Goal: Use online tool/utility: Utilize a website feature to perform a specific function

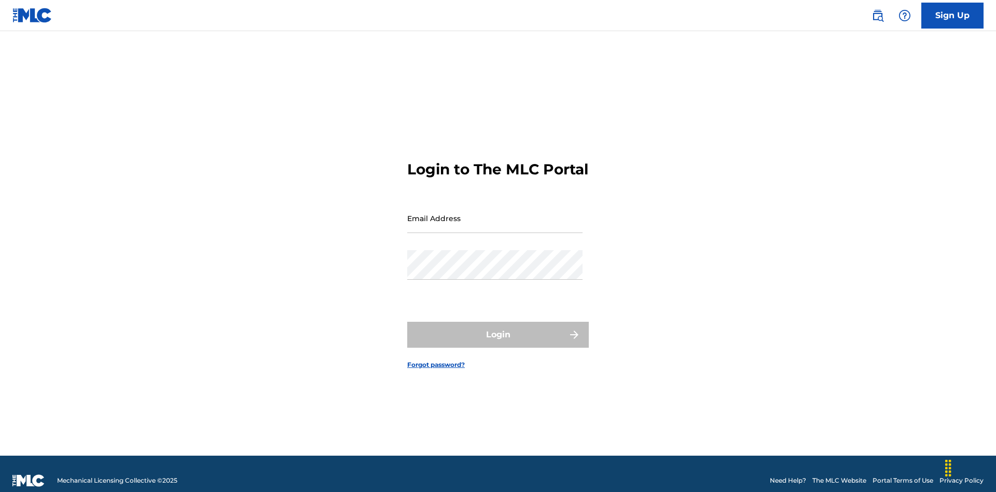
scroll to position [13, 0]
click at [495, 213] on input "Email Address" at bounding box center [494, 218] width 175 height 30
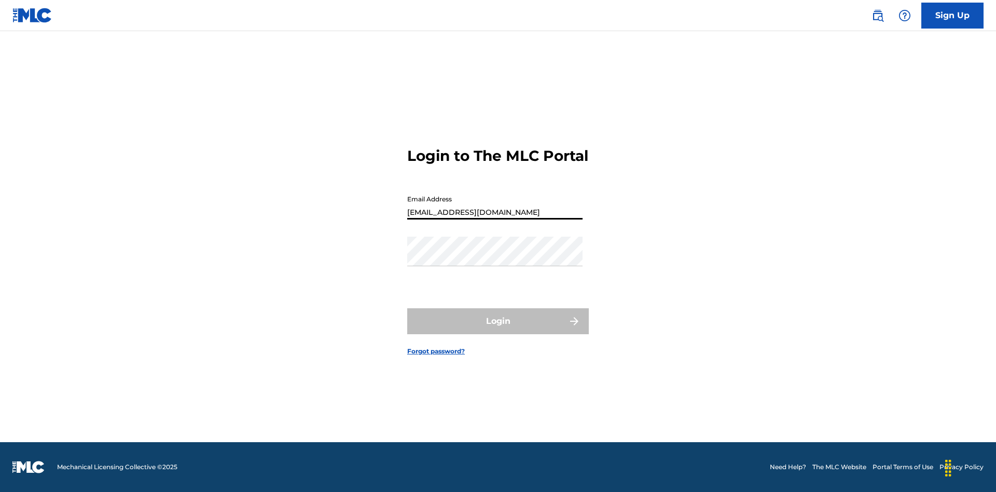
type input "Duke.McTesterson@gmail.com"
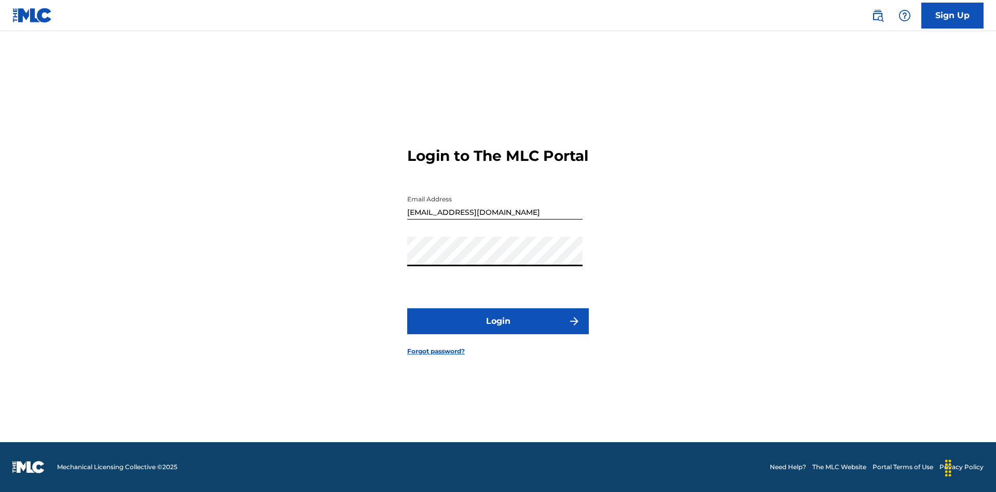
click at [498, 330] on button "Login" at bounding box center [497, 321] width 181 height 26
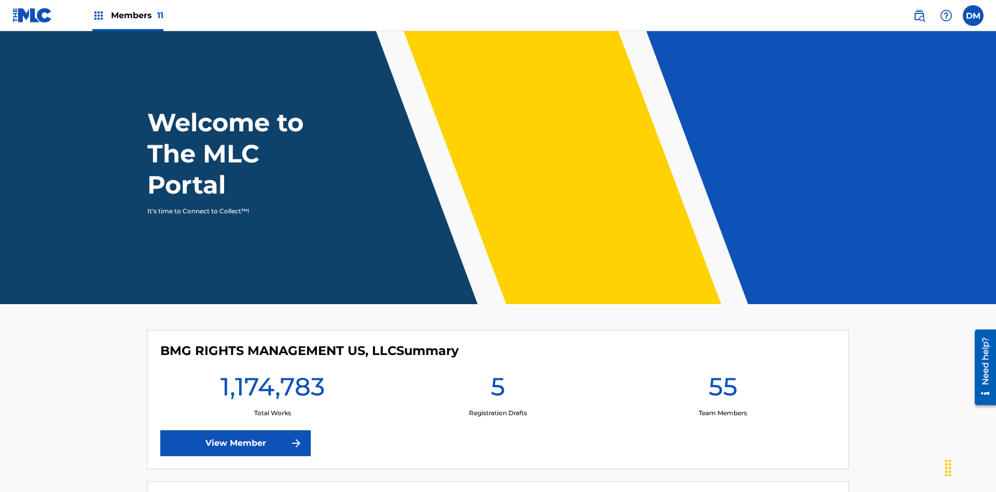
click at [128, 15] on span "Members 11" at bounding box center [137, 15] width 52 height 12
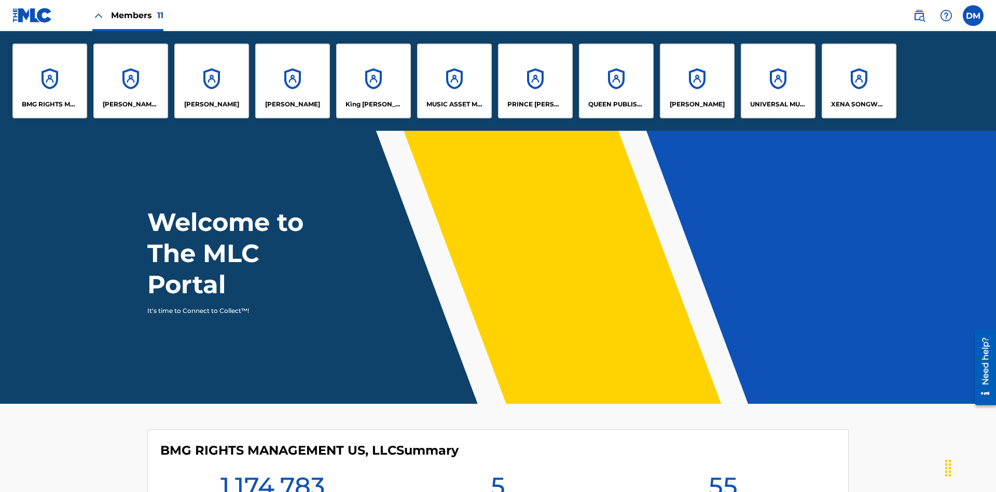
click at [373, 104] on p "King McTesterson" at bounding box center [373, 104] width 57 height 9
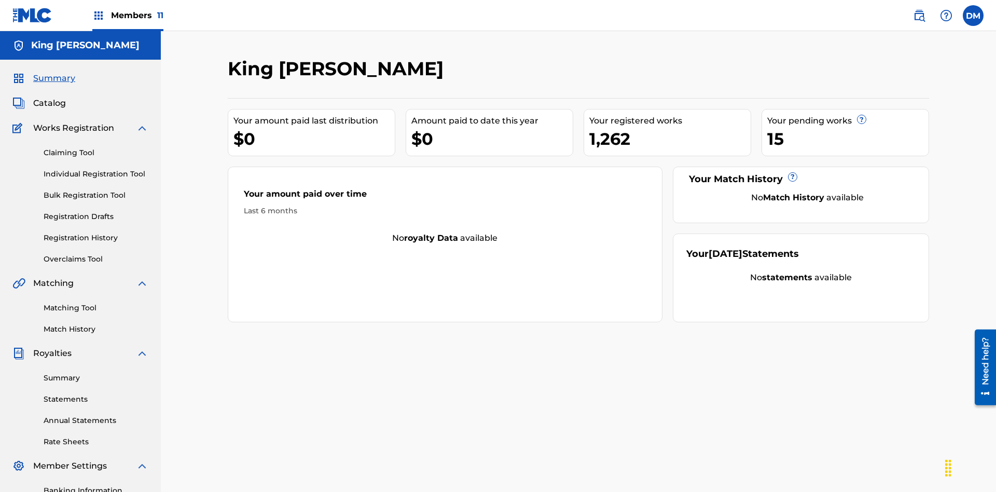
click at [96, 254] on link "Overclaims Tool" at bounding box center [96, 259] width 105 height 11
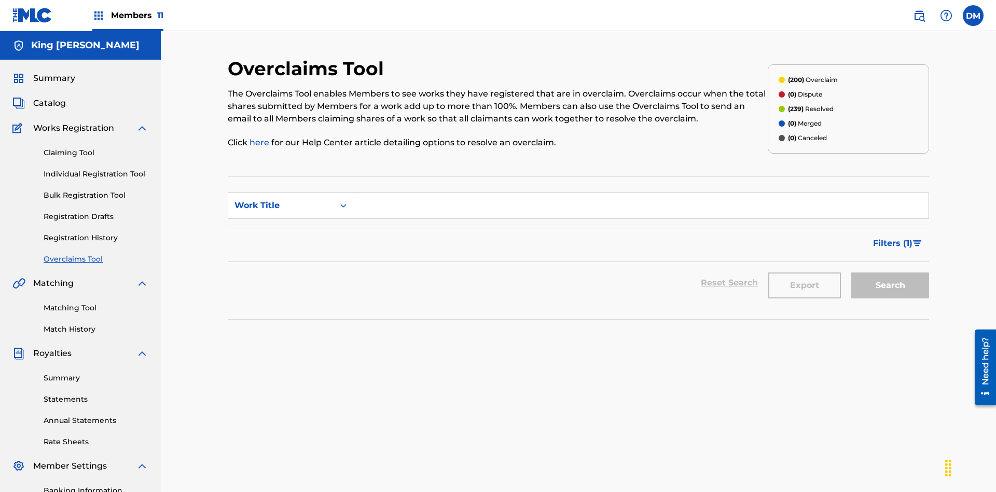
click at [892, 237] on span "Filters ( 1 )" at bounding box center [892, 243] width 39 height 12
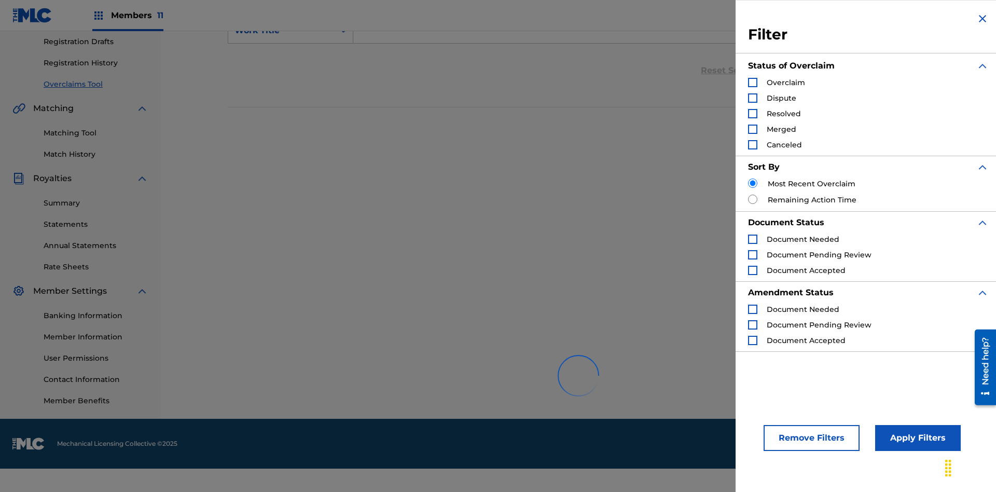
click at [752, 82] on div "Search Form" at bounding box center [752, 82] width 9 height 9
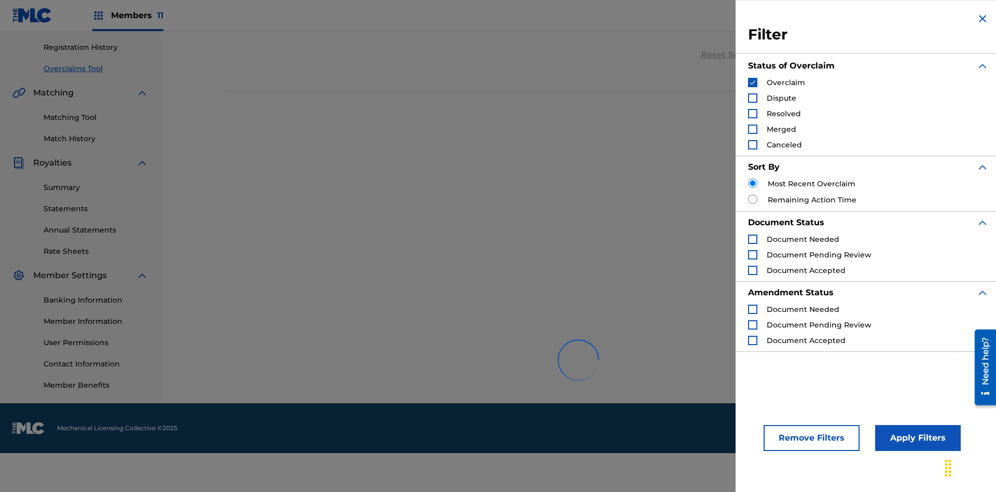
scroll to position [327, 0]
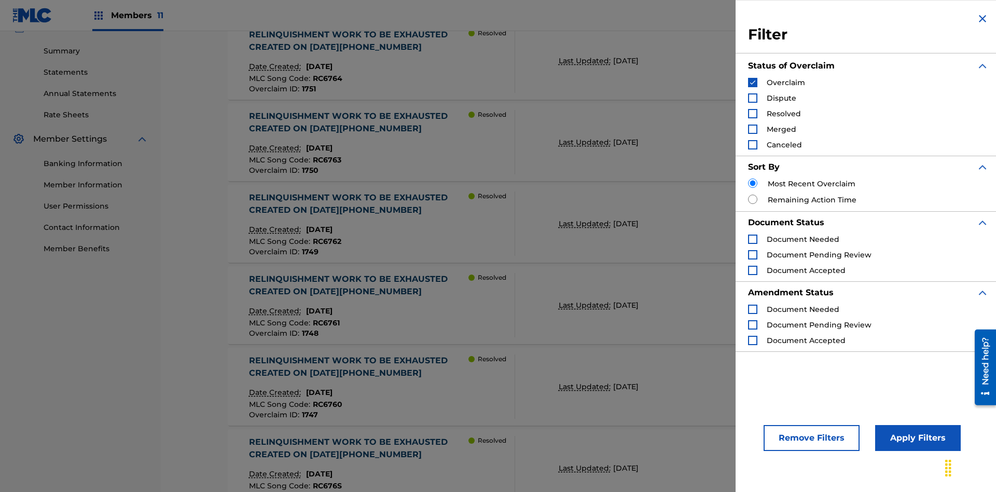
click at [916, 438] on button "Apply Filters" at bounding box center [918, 438] width 86 height 26
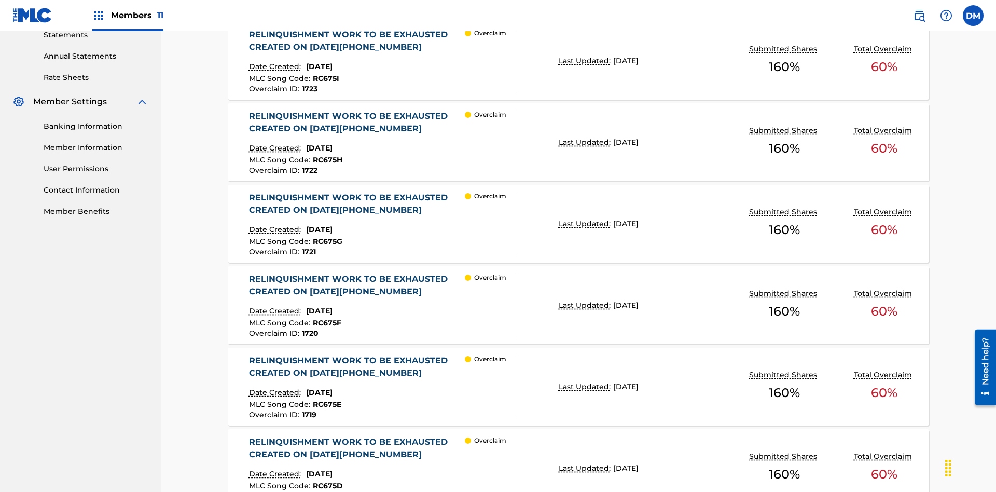
scroll to position [266, 0]
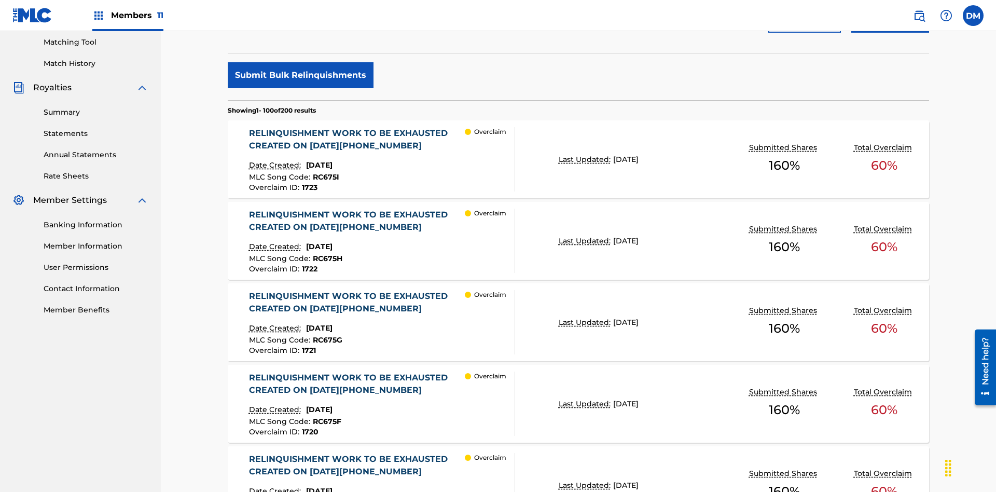
click at [300, 75] on button "Submit Bulk Relinquishments" at bounding box center [301, 75] width 146 height 26
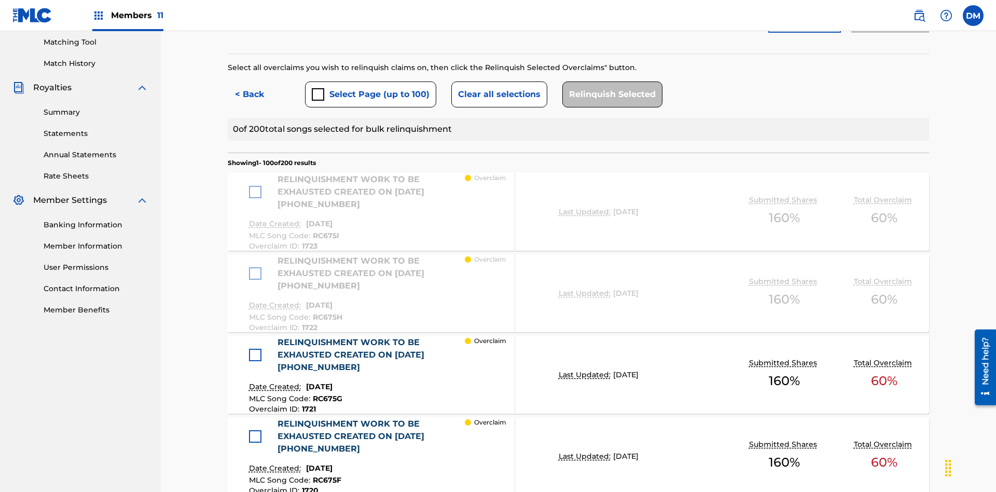
click at [370, 81] on button "Select Page (up to 100)" at bounding box center [370, 94] width 131 height 26
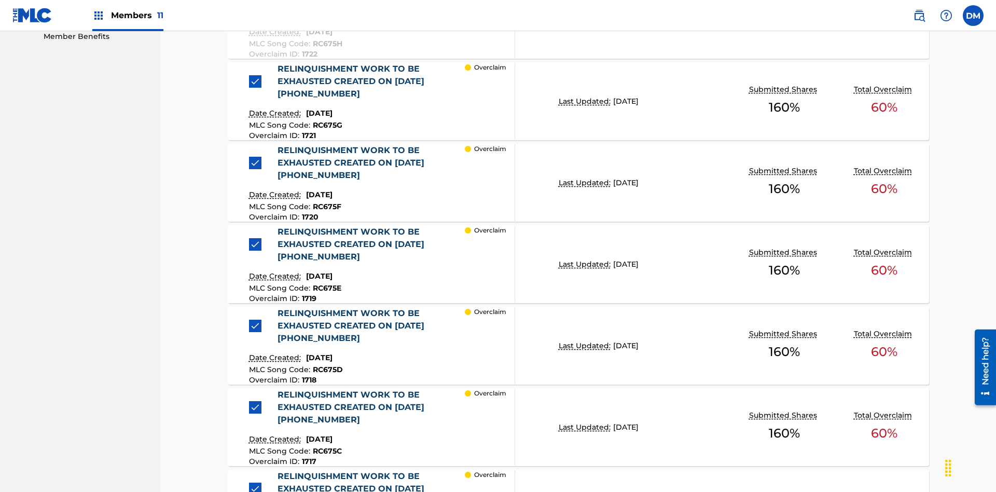
scroll to position [285, 0]
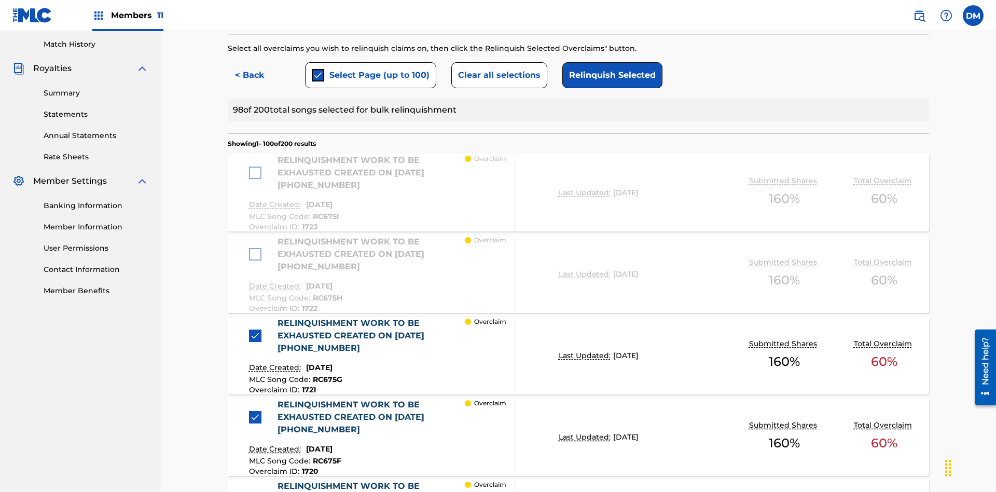
click at [497, 75] on button "Clear all selections" at bounding box center [499, 75] width 96 height 26
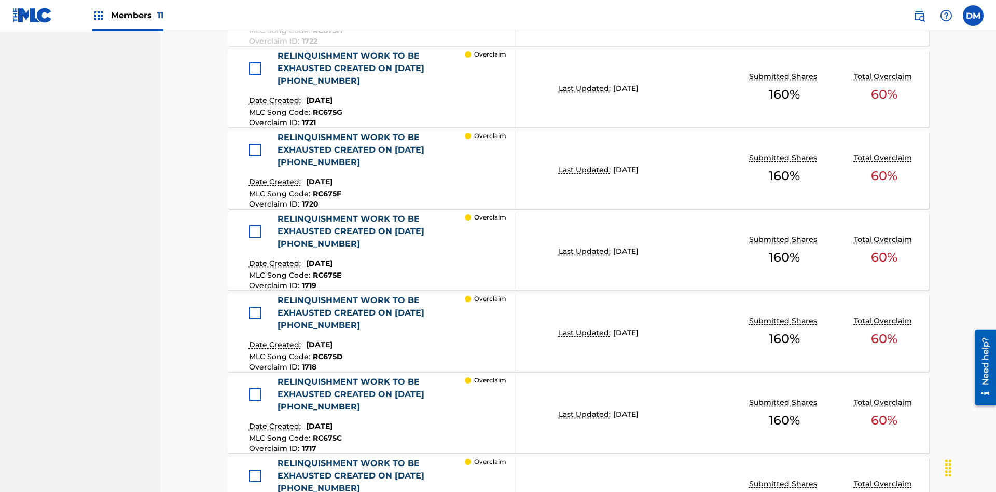
click at [258, 68] on div at bounding box center [255, 68] width 12 height 12
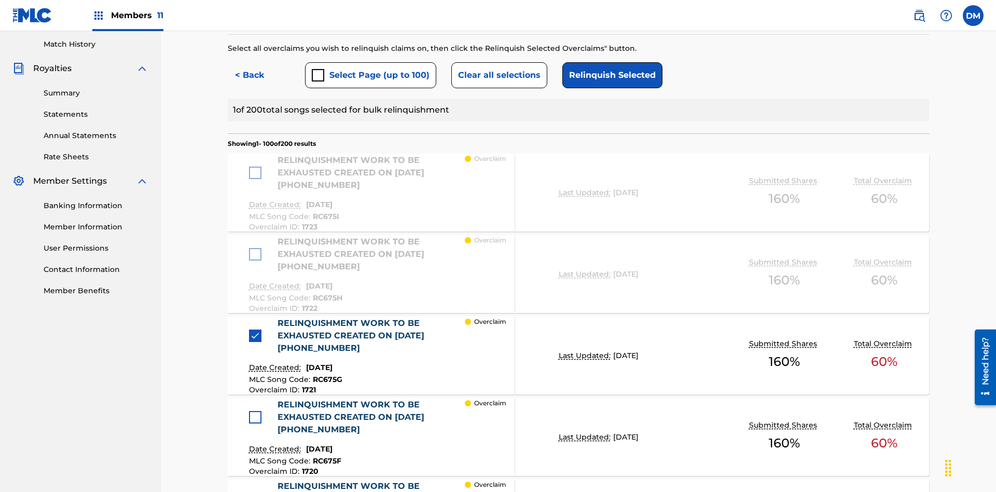
click at [609, 75] on button "Relinquish Selected" at bounding box center [612, 75] width 100 height 26
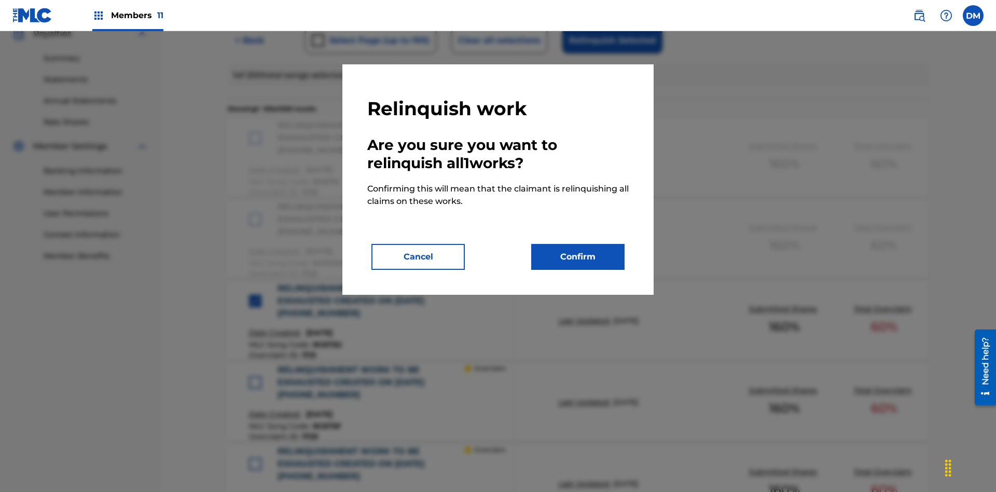
click at [578, 257] on button "Confirm" at bounding box center [577, 257] width 93 height 26
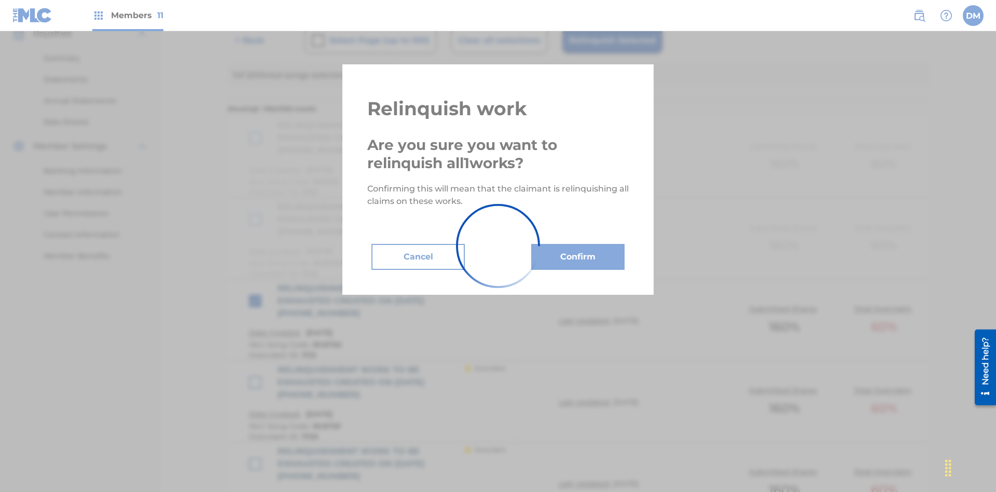
scroll to position [501, 0]
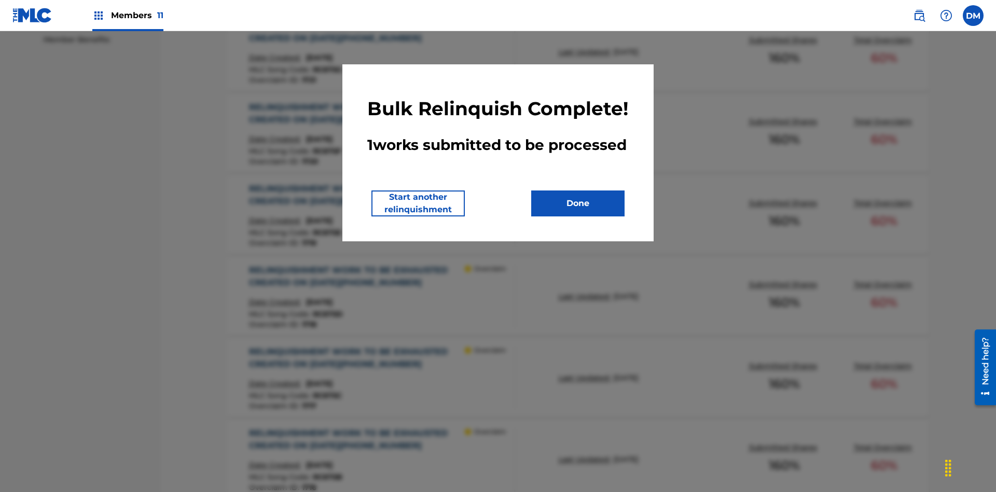
click at [418, 216] on button "Start another relinquishment" at bounding box center [417, 203] width 93 height 26
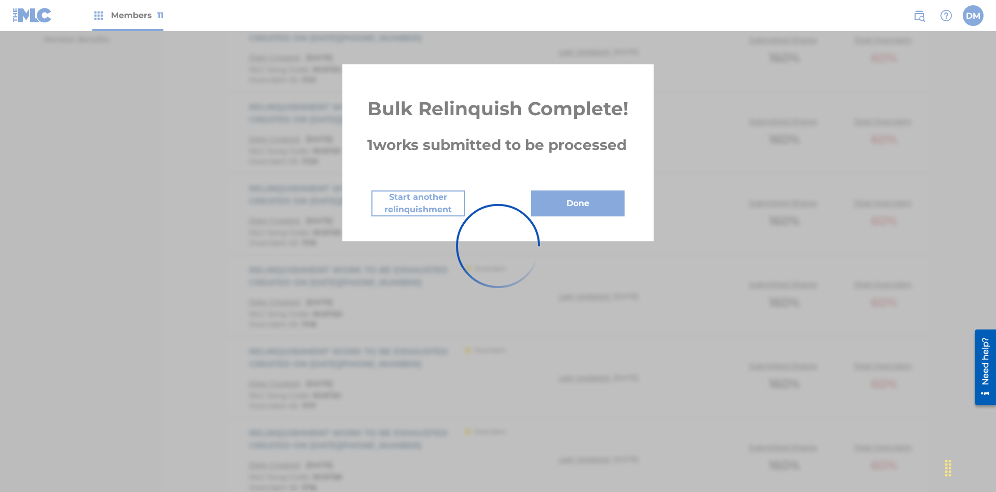
scroll to position [682, 0]
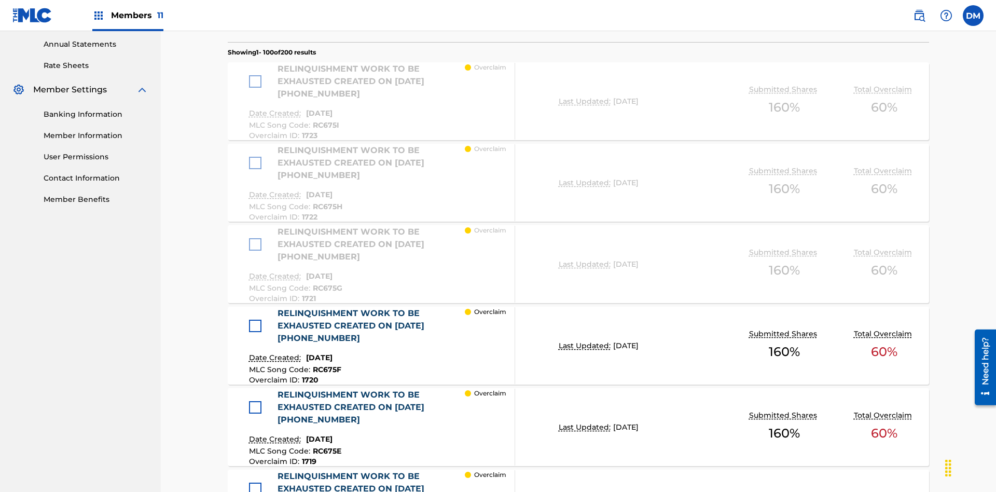
click at [258, 319] on div at bounding box center [255, 325] width 12 height 12
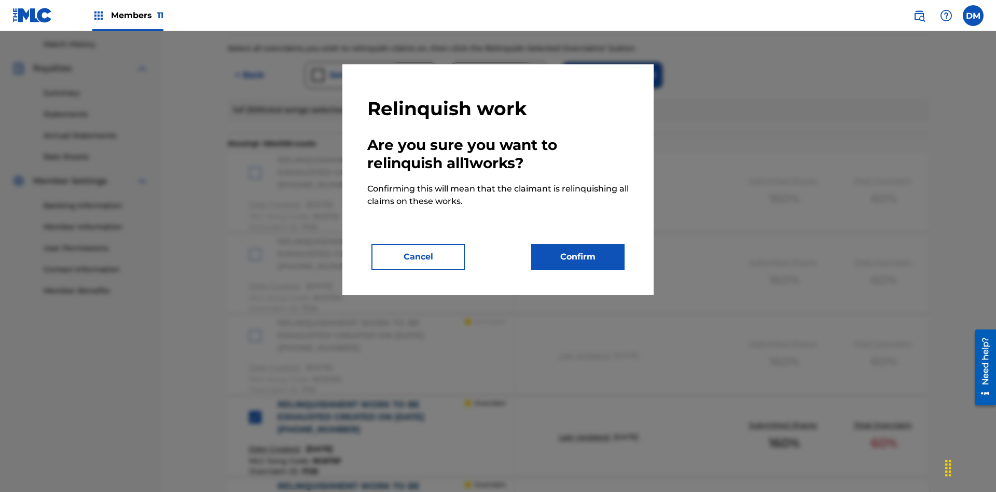
scroll to position [501, 0]
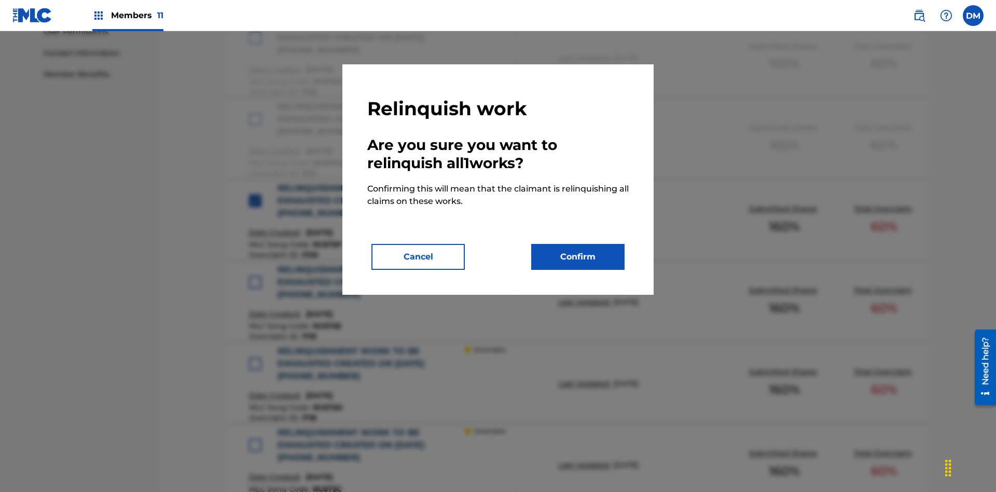
click at [578, 257] on button "Confirm" at bounding box center [577, 257] width 93 height 26
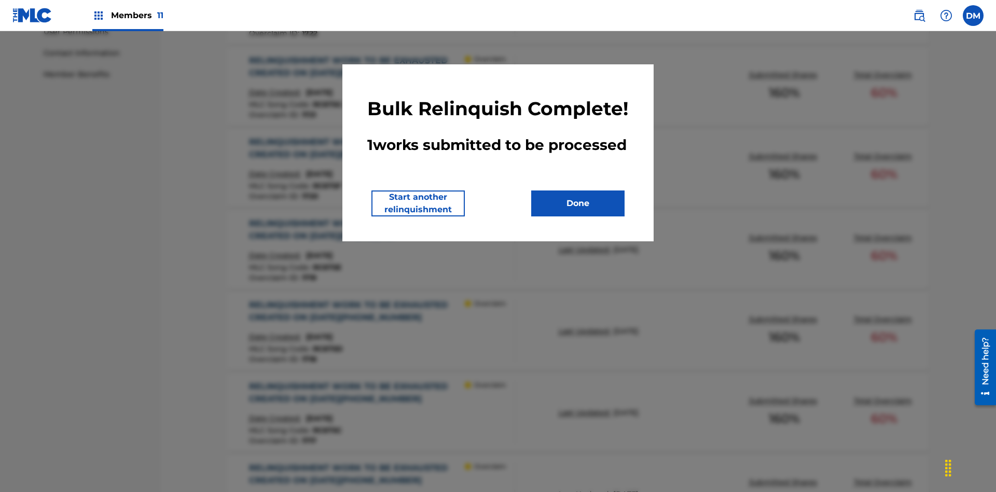
scroll to position [536, 0]
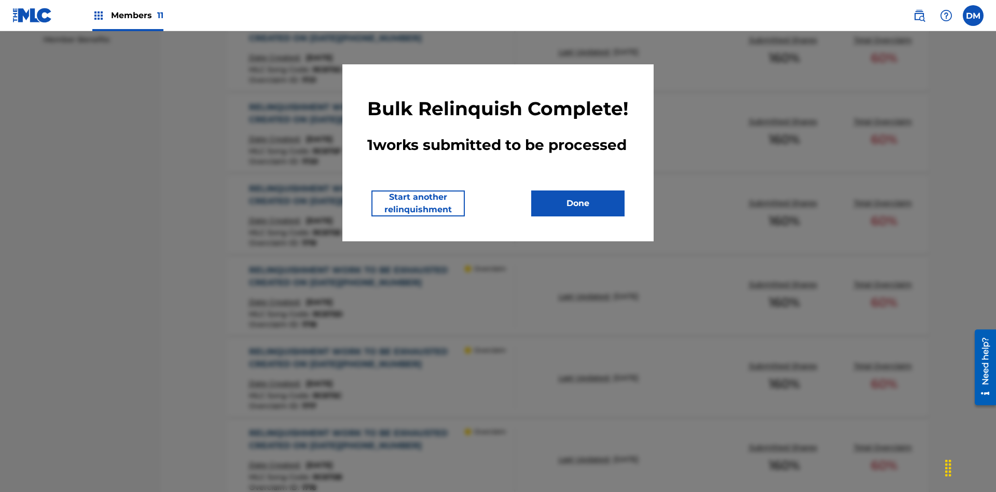
click at [578, 216] on button "Done" at bounding box center [577, 203] width 93 height 26
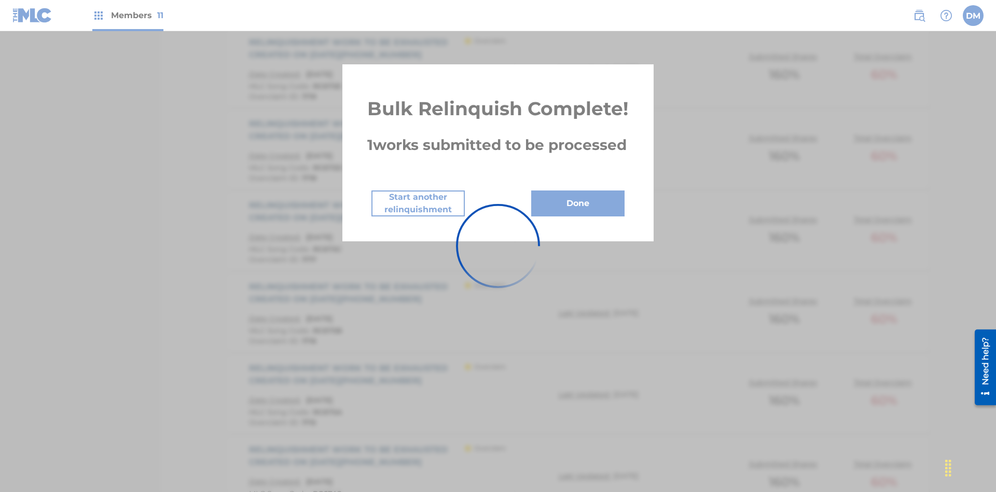
scroll to position [568, 0]
